Goal: Navigation & Orientation: Find specific page/section

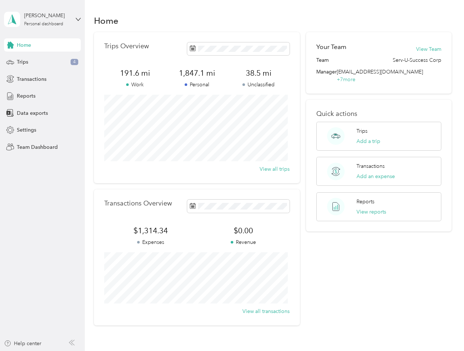
click at [232, 175] on div "Trips Overview 191.6 mi Work 1,847.1 mi Personal 38.5 mi Unclassified View all …" at bounding box center [197, 107] width 206 height 151
click at [42, 19] on div "[PERSON_NAME]" at bounding box center [47, 16] width 46 height 8
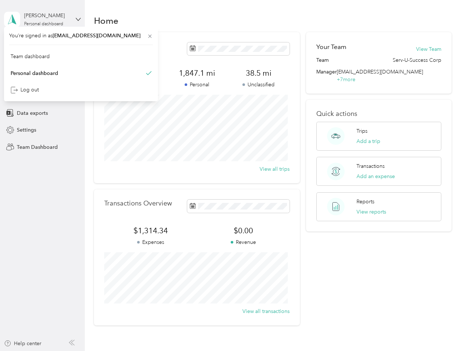
click at [42, 45] on div "You’re signed in as [EMAIL_ADDRESS][DOMAIN_NAME] Team dashboard Personal dashbo…" at bounding box center [81, 64] width 154 height 75
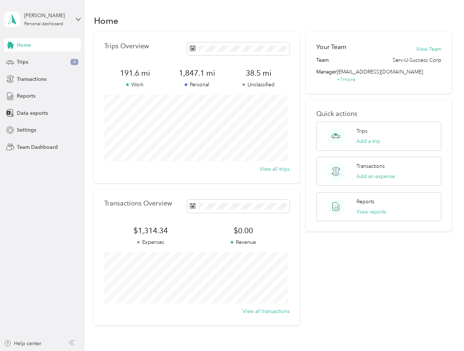
click at [10, 45] on div "You’re signed in as [EMAIL_ADDRESS][DOMAIN_NAME] Team dashboard Personal dashbo…" at bounding box center [81, 64] width 154 height 75
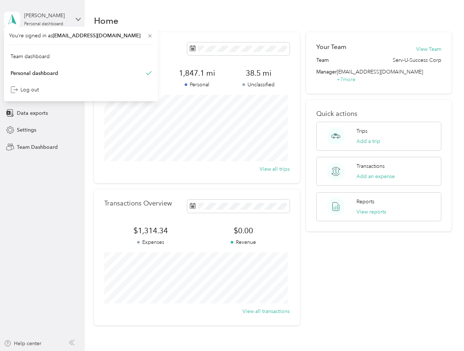
click at [42, 62] on div "Trips 4" at bounding box center [42, 62] width 77 height 13
